Goal: Task Accomplishment & Management: Complete application form

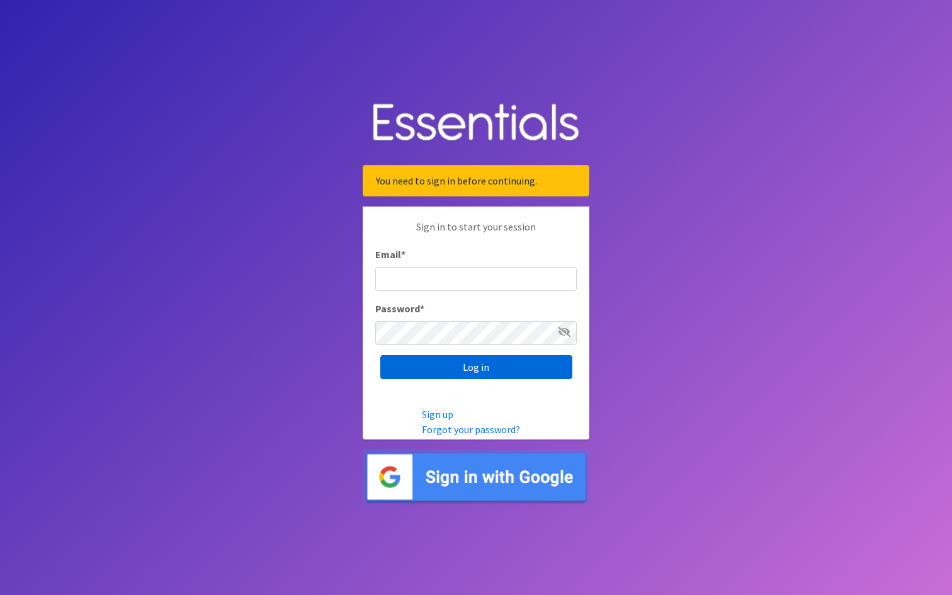
type input "[EMAIL_ADDRESS][DOMAIN_NAME]"
click at [470, 368] on input "Log in" at bounding box center [476, 367] width 192 height 24
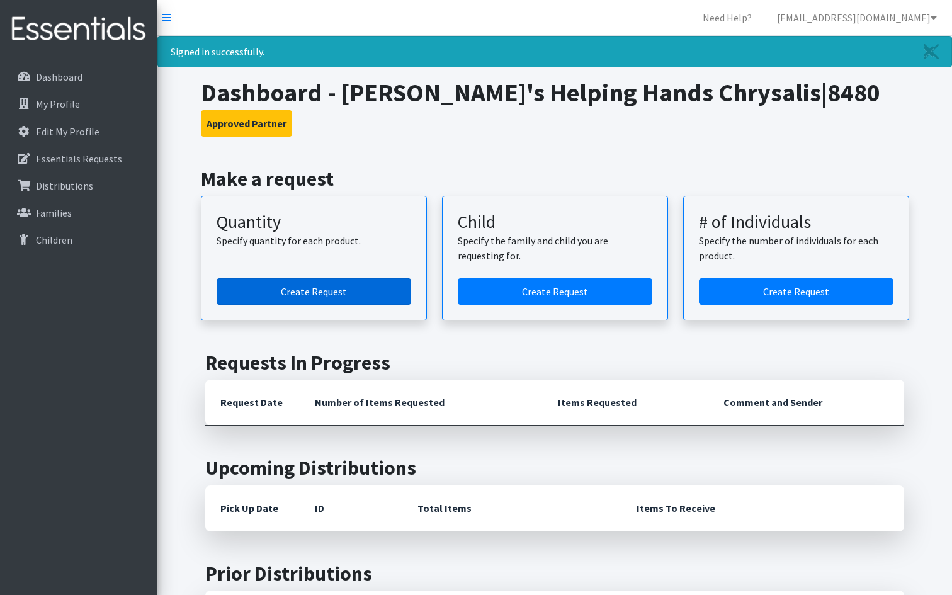
click at [310, 296] on link "Create Request" at bounding box center [314, 291] width 195 height 26
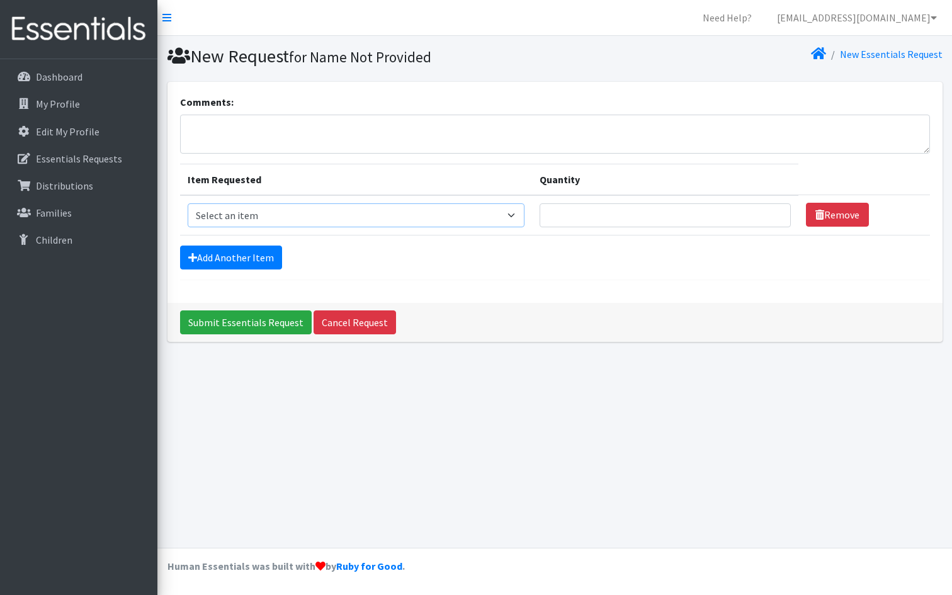
click at [459, 218] on select "Select an item F&D Men L/XL (38-50in waist) x48 F&D Men S/M (28-40in waist) x56…" at bounding box center [356, 215] width 337 height 24
select select "1222"
click at [188, 203] on select "Select an item F&D Men L/XL (38-50in waist) x48 F&D Men S/M (28-40in waist) x56…" at bounding box center [356, 215] width 337 height 24
click at [579, 214] on input "Quantity" at bounding box center [665, 215] width 251 height 24
type input "1250"
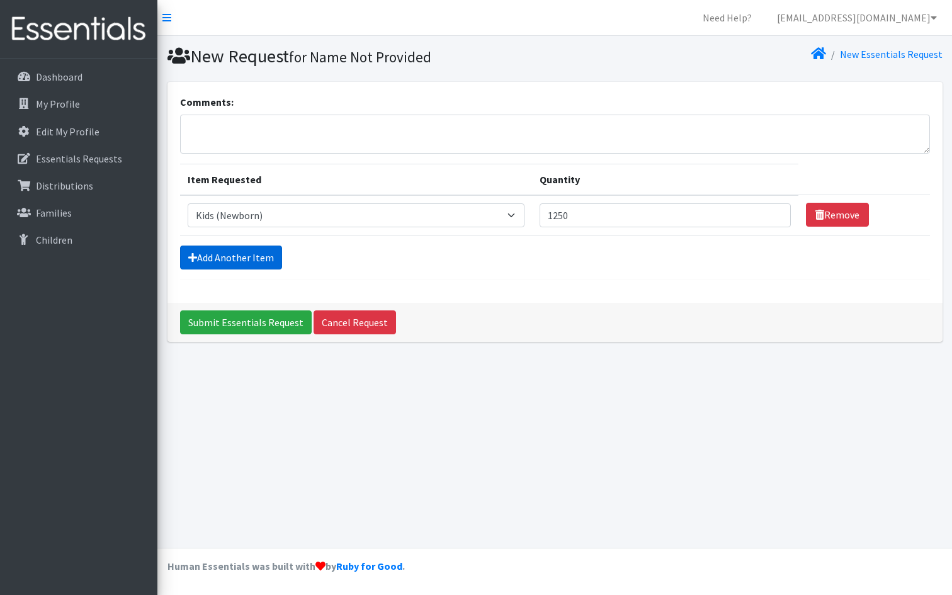
click at [248, 260] on link "Add Another Item" at bounding box center [231, 258] width 102 height 24
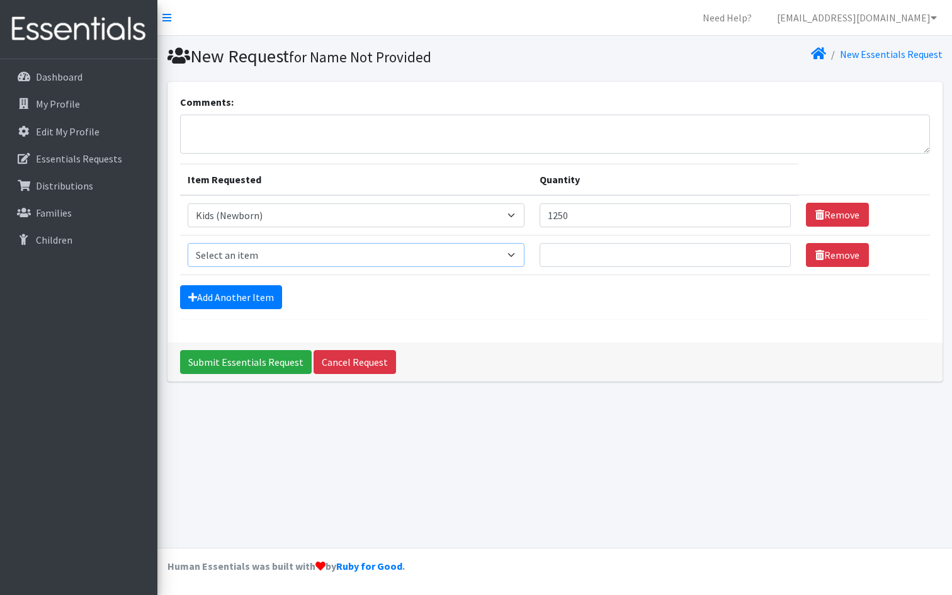
click at [263, 257] on select "Select an item F&D Men L/XL (38-50in waist) x48 F&D Men S/M (28-40in waist) x56…" at bounding box center [356, 255] width 337 height 24
select select "1201"
click at [188, 243] on select "Select an item F&D Men L/XL (38-50in waist) x48 F&D Men S/M (28-40in waist) x56…" at bounding box center [356, 255] width 337 height 24
click at [578, 252] on input "Quantity" at bounding box center [665, 255] width 251 height 24
type input "2500"
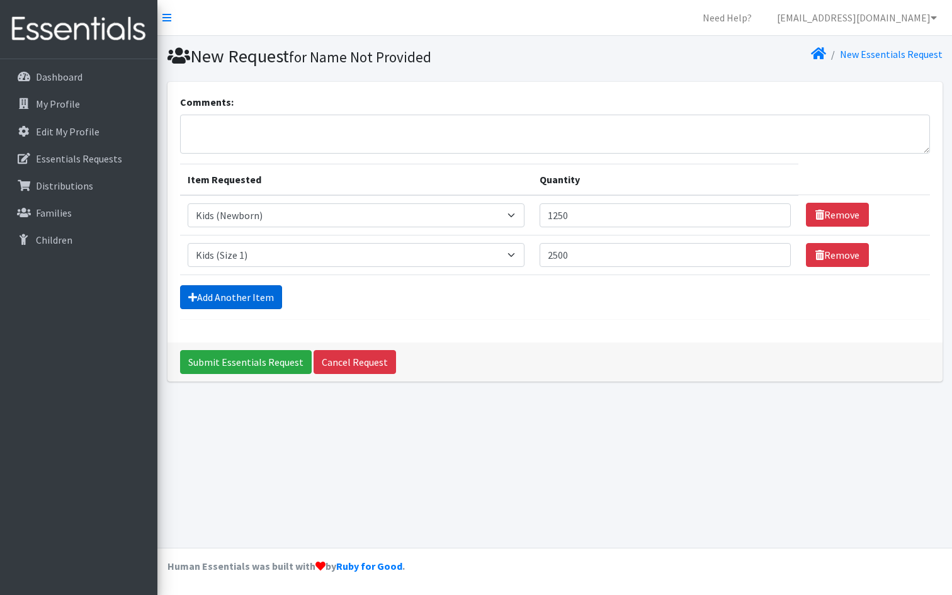
click at [267, 295] on link "Add Another Item" at bounding box center [231, 297] width 102 height 24
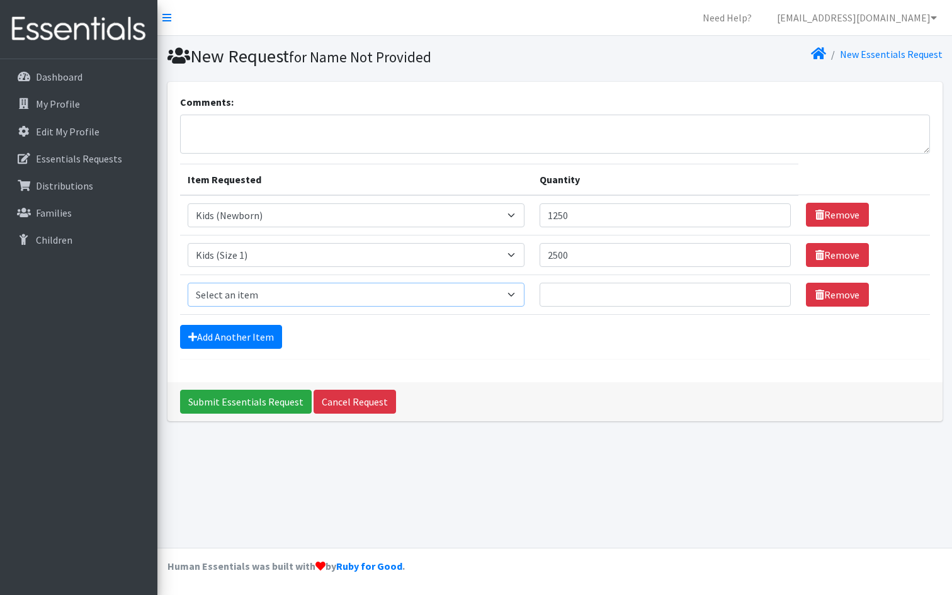
click at [264, 295] on select "Select an item F&D Men L/XL (38-50in waist) x48 F&D Men S/M (28-40in waist) x56…" at bounding box center [356, 295] width 337 height 24
select select "1202"
click at [188, 283] on select "Select an item F&D Men L/XL (38-50in waist) x48 F&D Men S/M (28-40in waist) x56…" at bounding box center [356, 295] width 337 height 24
click at [582, 294] on input "Quantity" at bounding box center [665, 295] width 251 height 24
type input "1250"
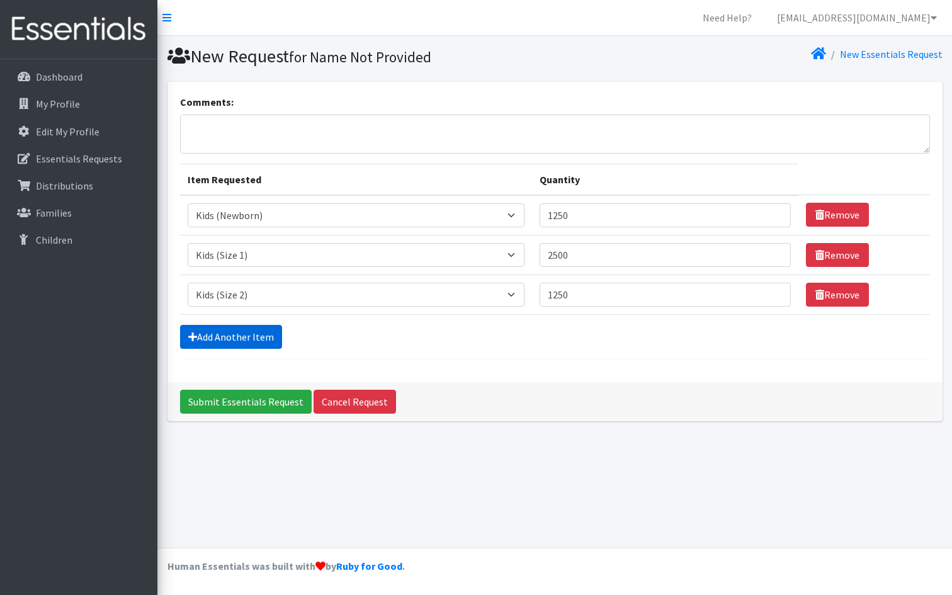
click at [266, 334] on link "Add Another Item" at bounding box center [231, 337] width 102 height 24
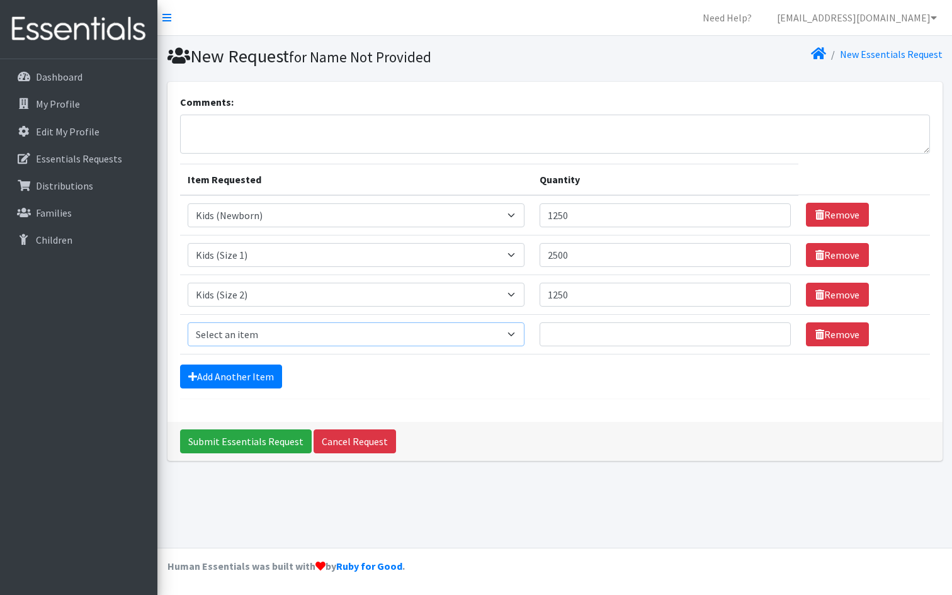
click at [266, 335] on select "Select an item F&D Men L/XL (38-50in waist) x48 F&D Men S/M (28-40in waist) x56…" at bounding box center [356, 334] width 337 height 24
click at [524, 332] on select "Select an item F&D Men L/XL (38-50in waist) x48 F&D Men S/M (28-40in waist) x56…" at bounding box center [356, 334] width 337 height 24
select select "1221"
click at [188, 322] on select "Select an item F&D Men L/XL (38-50in waist) x48 F&D Men S/M (28-40in waist) x56…" at bounding box center [356, 334] width 337 height 24
click at [574, 332] on input "Quantity" at bounding box center [665, 334] width 251 height 24
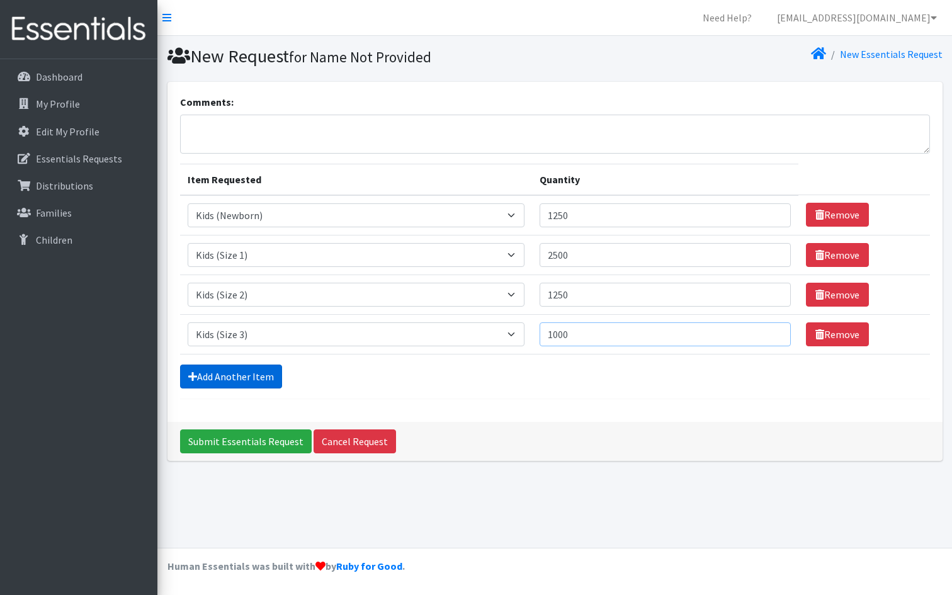
type input "1000"
click at [255, 370] on link "Add Another Item" at bounding box center [231, 377] width 102 height 24
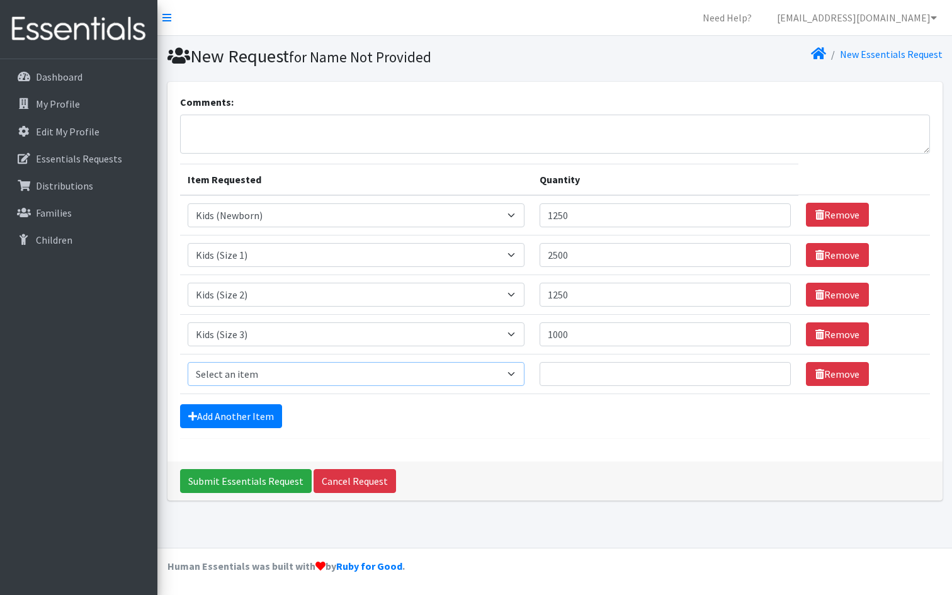
click at [524, 373] on select "Select an item F&D Men L/XL (38-50in waist) x48 F&D Men S/M (28-40in waist) x56…" at bounding box center [356, 374] width 337 height 24
select select "1213"
click at [188, 362] on select "Select an item F&D Men L/XL (38-50in waist) x48 F&D Men S/M (28-40in waist) x56…" at bounding box center [356, 374] width 337 height 24
click at [597, 374] on input "Quantity" at bounding box center [665, 374] width 251 height 24
type input "1000"
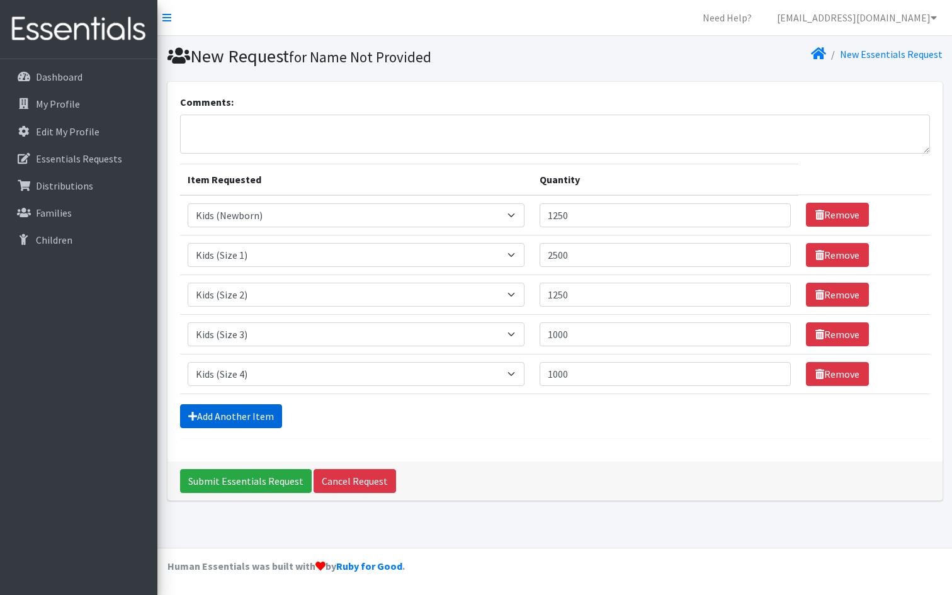
click at [230, 413] on link "Add Another Item" at bounding box center [231, 416] width 102 height 24
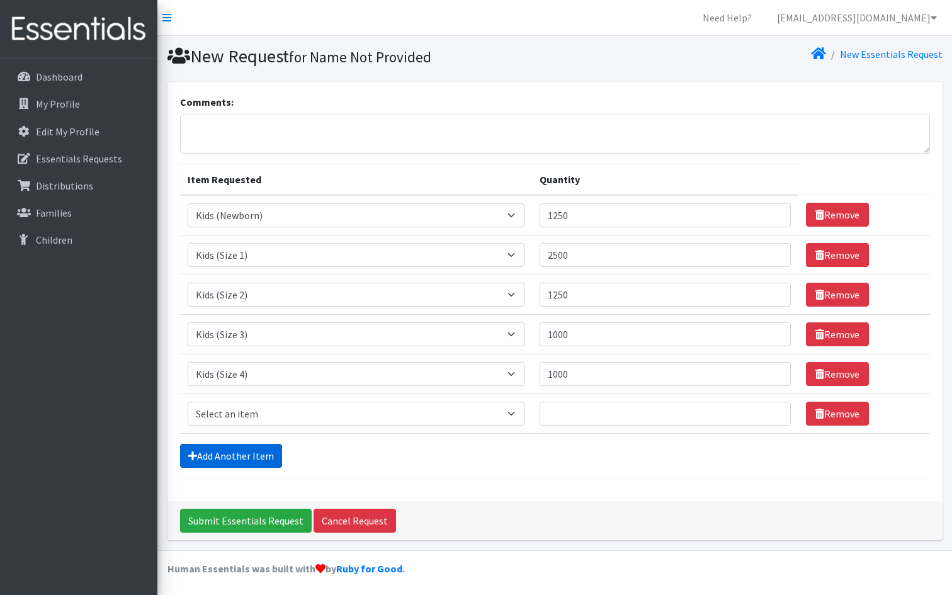
scroll to position [2, 0]
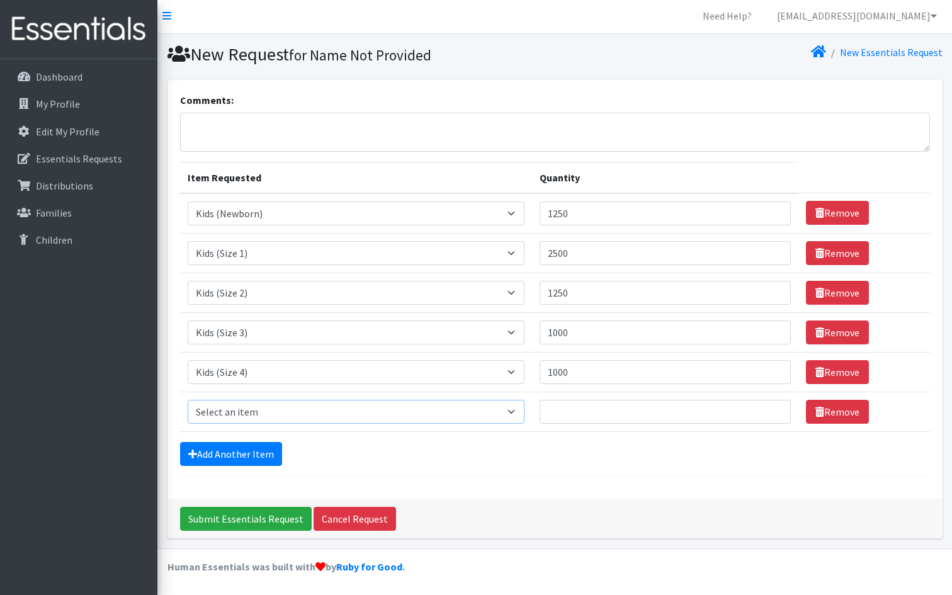
click at [240, 410] on select "Select an item F&D Men L/XL (38-50in waist) x48 F&D Men S/M (28-40in waist) x56…" at bounding box center [356, 412] width 337 height 24
select select "1216"
click at [188, 400] on select "Select an item F&D Men L/XL (38-50in waist) x48 F&D Men S/M (28-40in waist) x56…" at bounding box center [356, 412] width 337 height 24
click at [612, 411] on input "Quantity" at bounding box center [665, 412] width 251 height 24
type input "3000"
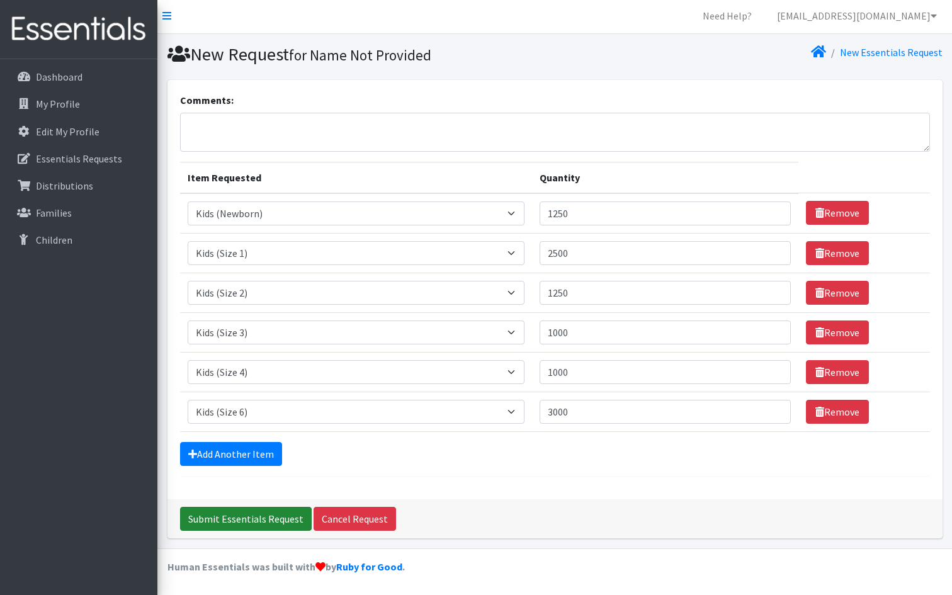
click at [268, 521] on input "Submit Essentials Request" at bounding box center [246, 519] width 132 height 24
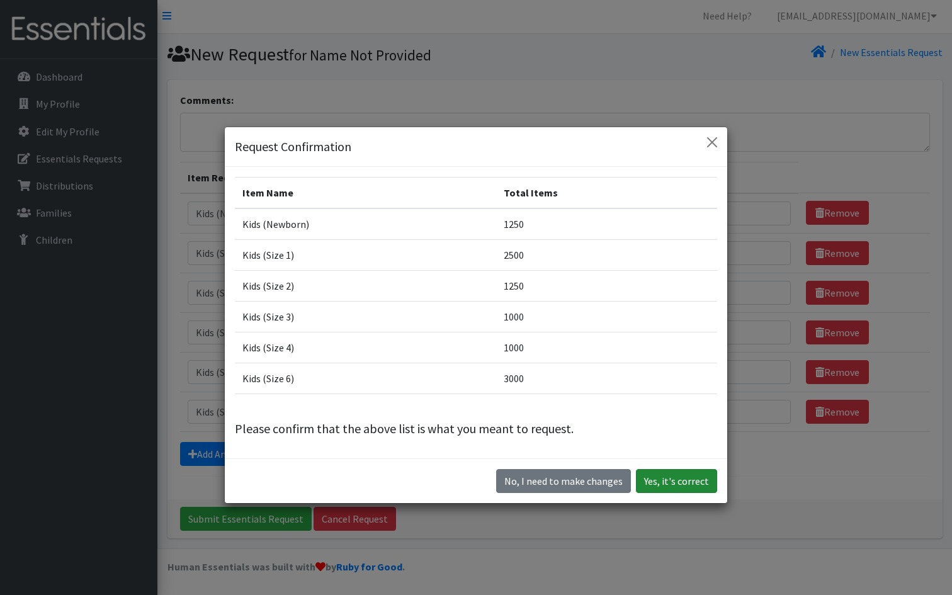
click at [659, 480] on button "Yes, it's correct" at bounding box center [676, 481] width 81 height 24
